Goal: Find specific page/section: Find specific page/section

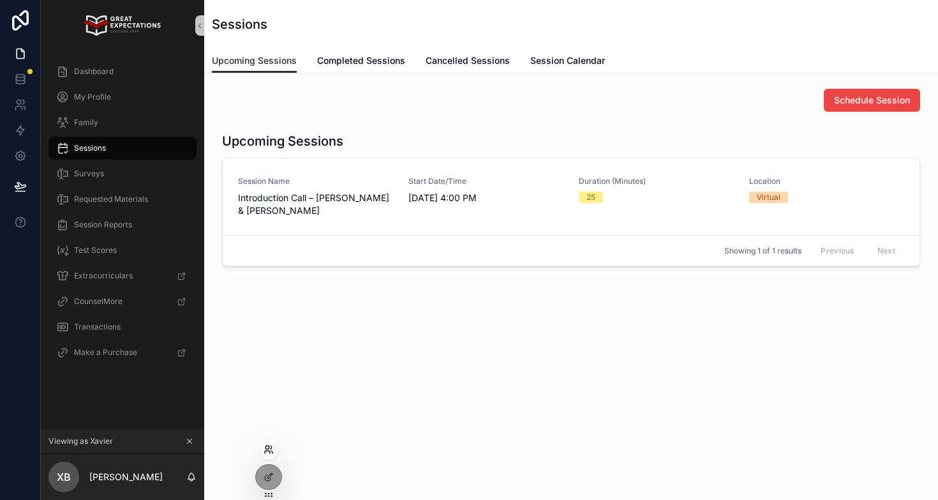
click at [269, 449] on icon at bounding box center [269, 449] width 10 height 10
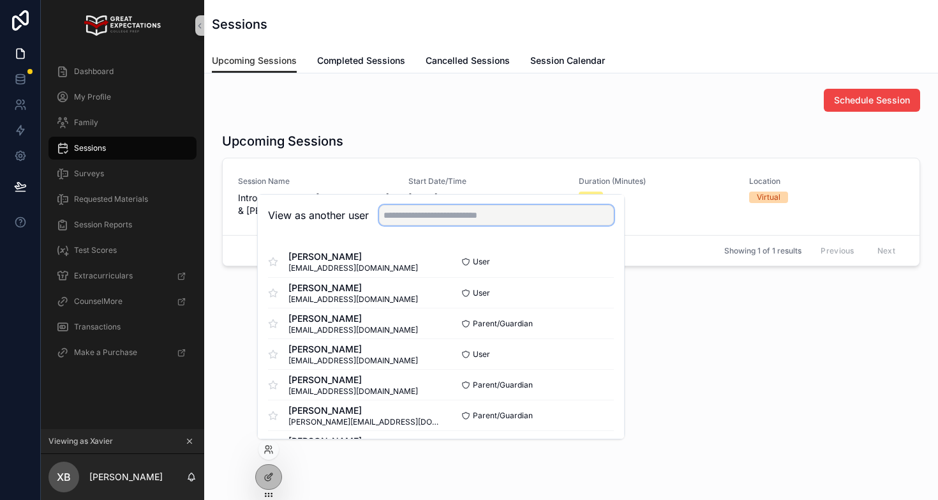
click at [421, 219] on input "text" at bounding box center [496, 215] width 235 height 20
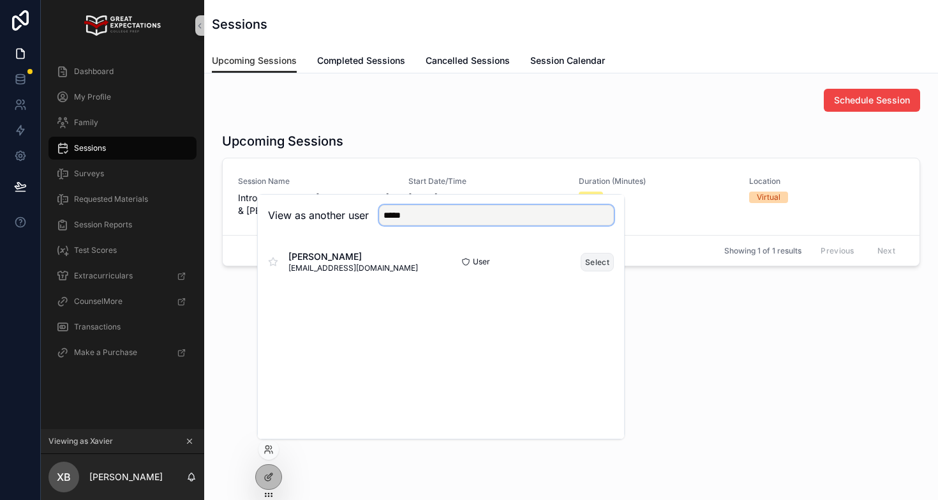
type input "*****"
click at [585, 260] on button "Select" at bounding box center [597, 262] width 33 height 19
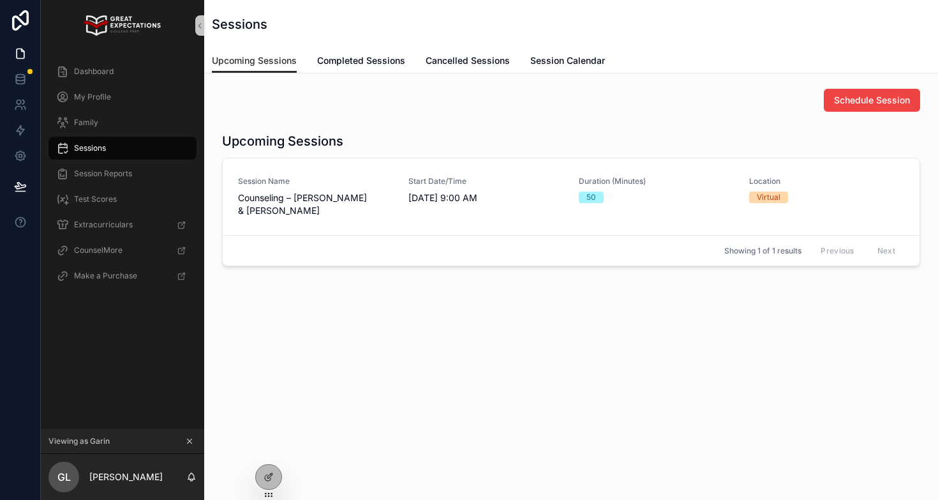
click at [117, 144] on div "Sessions" at bounding box center [122, 148] width 133 height 20
click at [112, 71] on span "Dashboard" at bounding box center [94, 71] width 40 height 10
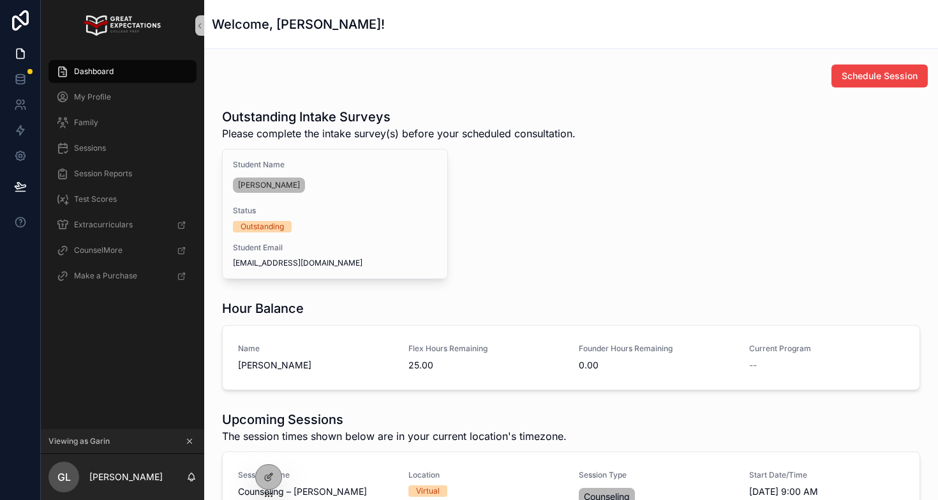
click at [241, 313] on h1 "Hour Balance" at bounding box center [263, 308] width 82 height 18
click at [268, 451] on icon at bounding box center [267, 452] width 5 height 3
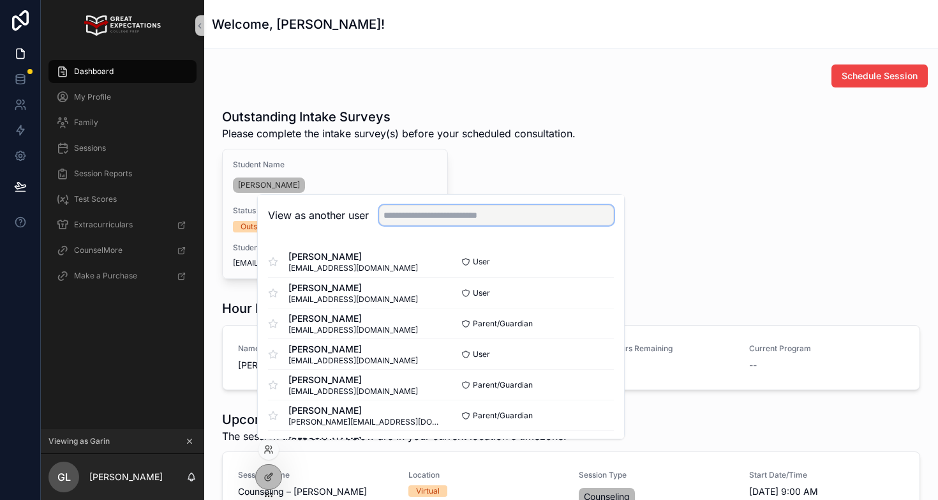
click at [417, 210] on input "text" at bounding box center [496, 215] width 235 height 20
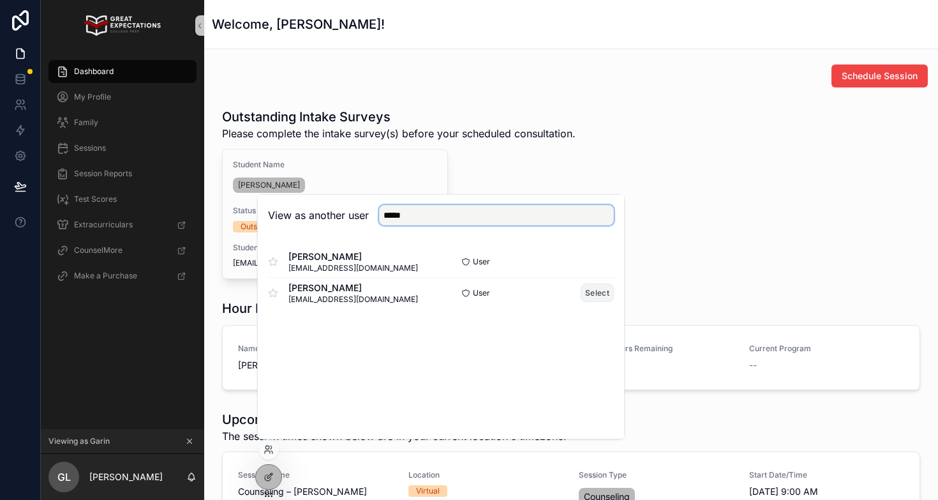
type input "*****"
click at [596, 292] on button "Select" at bounding box center [597, 292] width 33 height 19
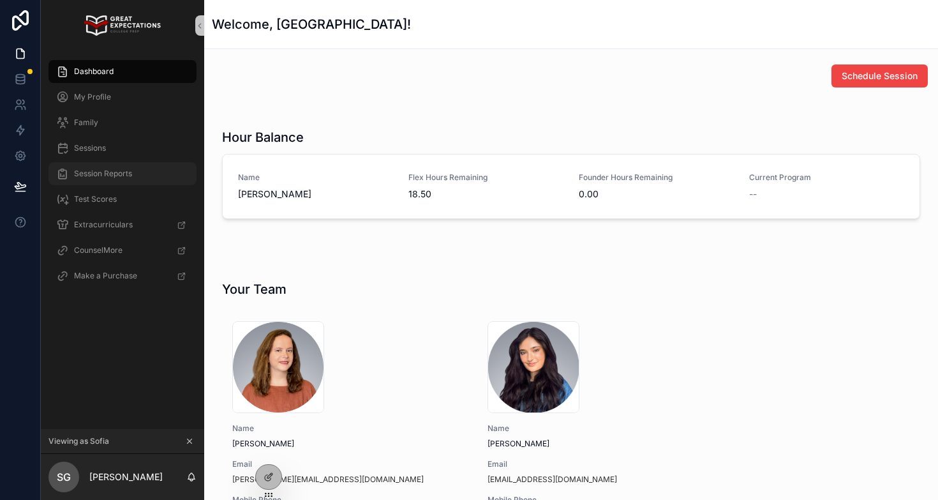
click at [100, 174] on span "Session Reports" at bounding box center [103, 173] width 58 height 10
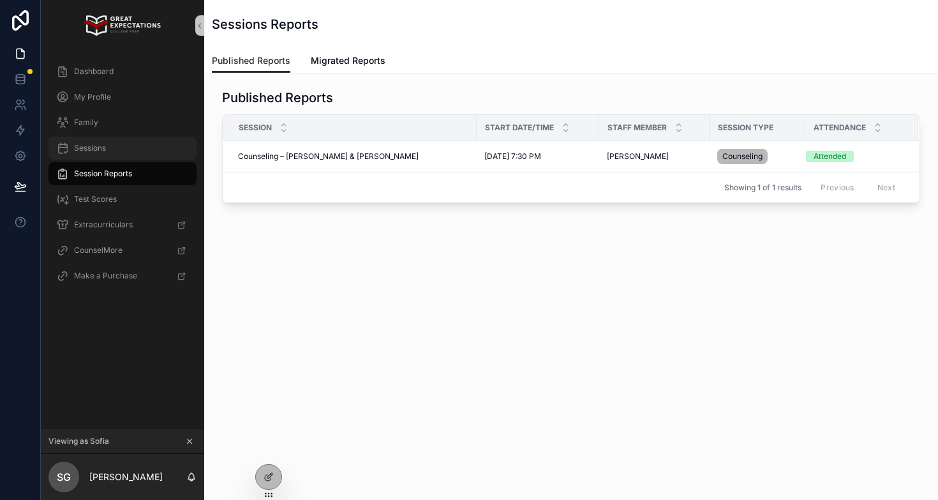
click at [99, 138] on div "Sessions" at bounding box center [122, 148] width 133 height 20
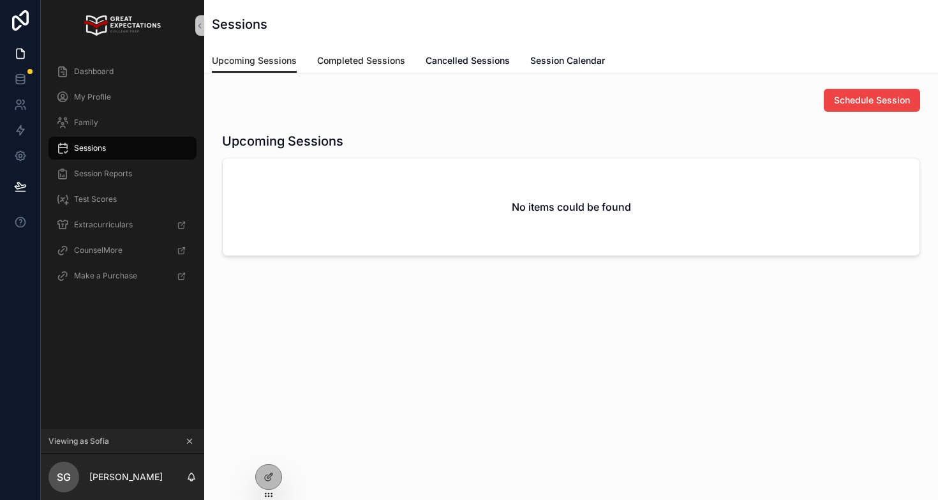
click at [338, 65] on span "Completed Sessions" at bounding box center [361, 60] width 88 height 13
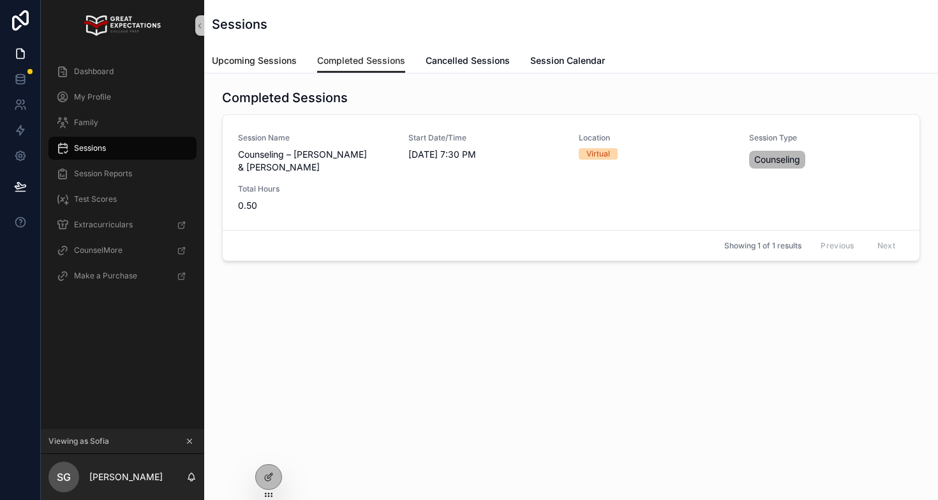
click at [276, 64] on span "Upcoming Sessions" at bounding box center [254, 60] width 85 height 13
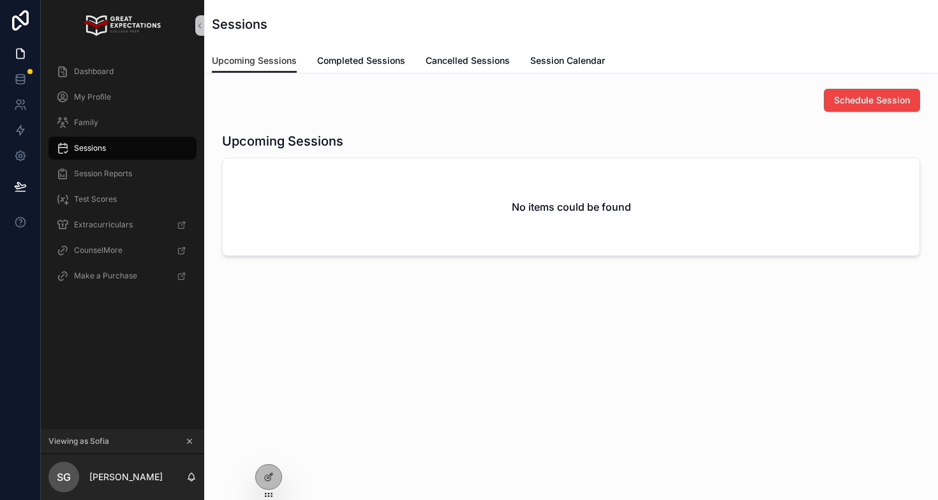
click at [188, 439] on icon "scrollable content" at bounding box center [190, 441] width 4 height 4
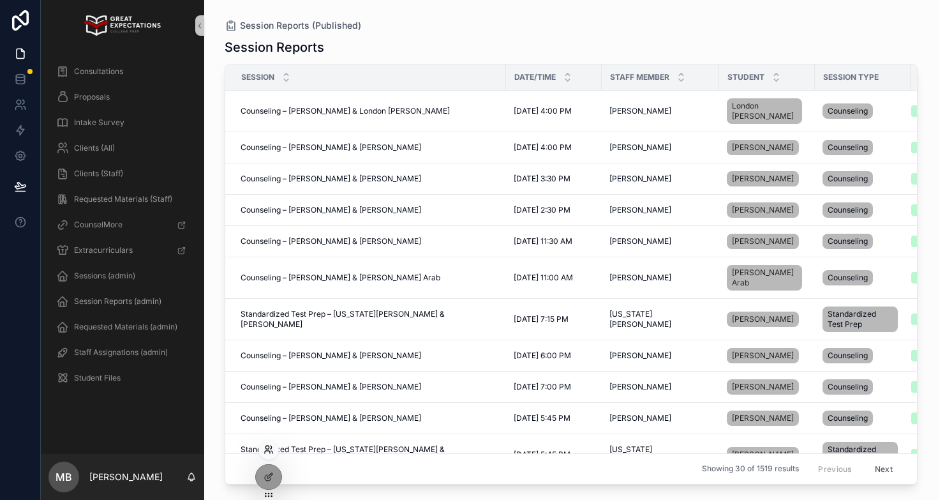
click at [266, 449] on icon at bounding box center [269, 449] width 10 height 10
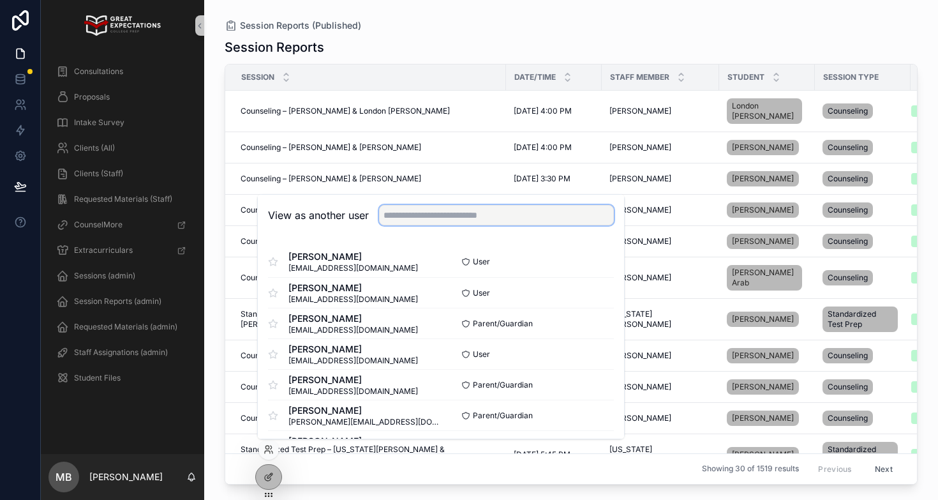
click at [446, 212] on input "text" at bounding box center [496, 215] width 235 height 20
type input "*"
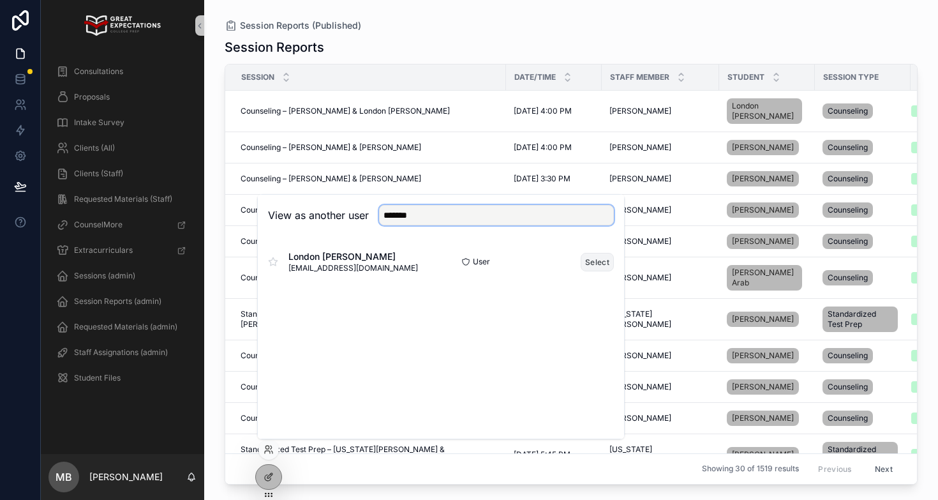
type input "******"
click at [602, 257] on button "Select" at bounding box center [597, 262] width 33 height 19
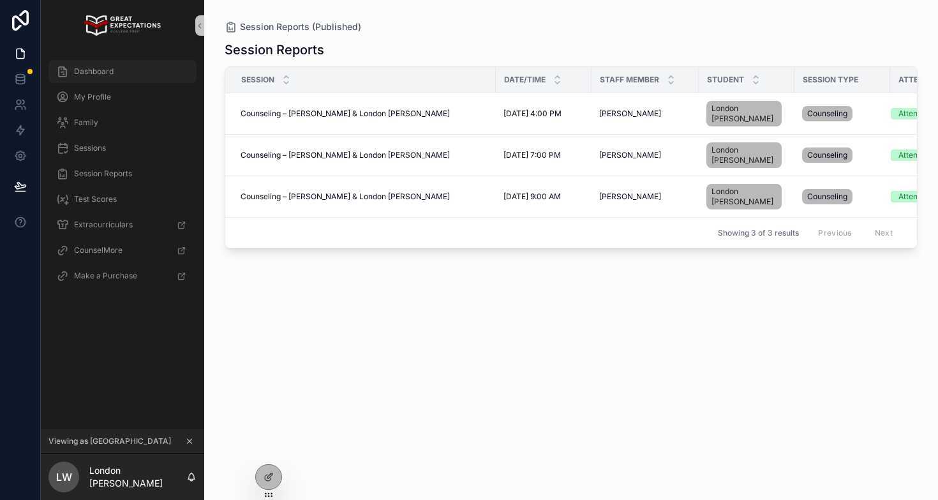
click at [98, 70] on span "Dashboard" at bounding box center [94, 71] width 40 height 10
